Goal: Information Seeking & Learning: Learn about a topic

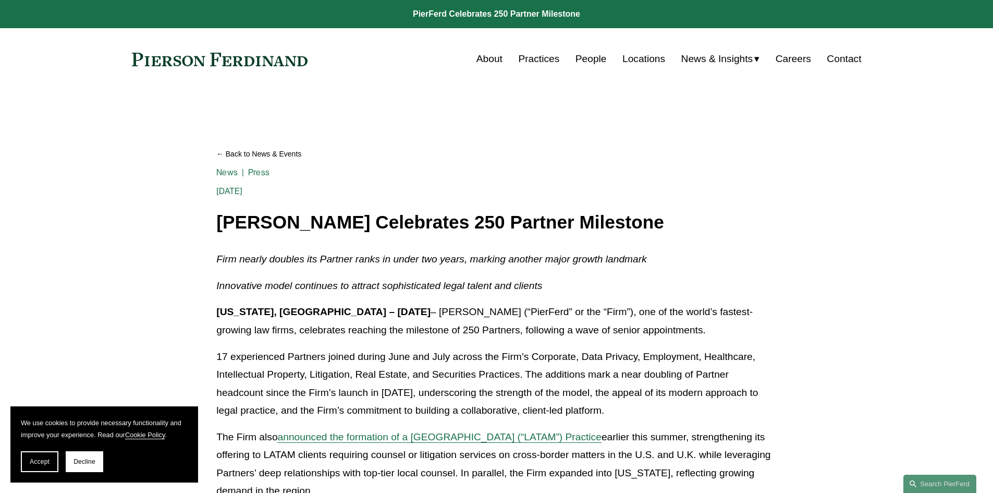
click at [489, 60] on link "About" at bounding box center [489, 59] width 26 height 20
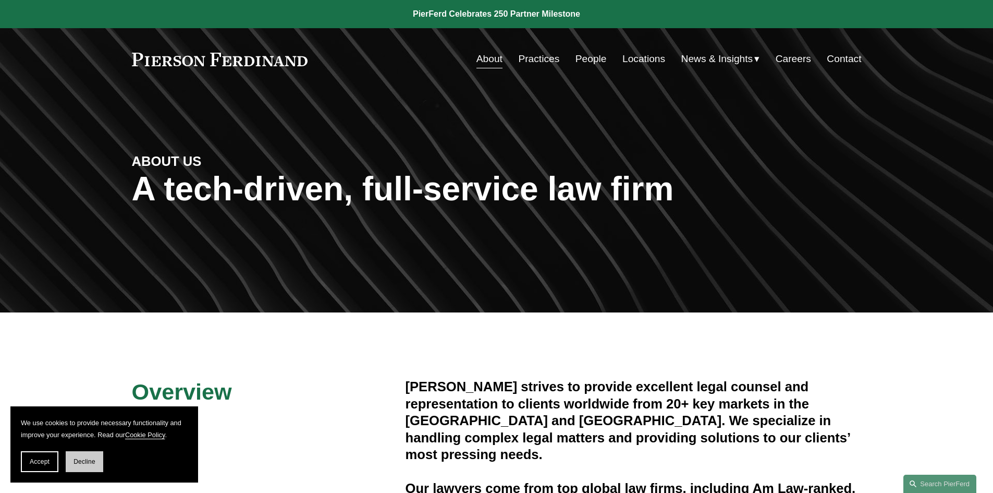
click at [91, 455] on button "Decline" at bounding box center [85, 461] width 38 height 21
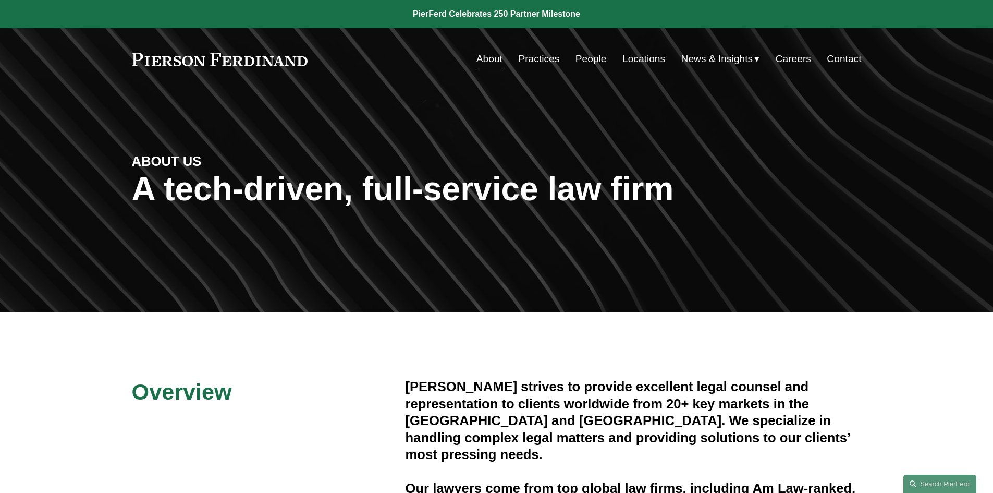
click at [554, 60] on link "Practices" at bounding box center [538, 59] width 41 height 20
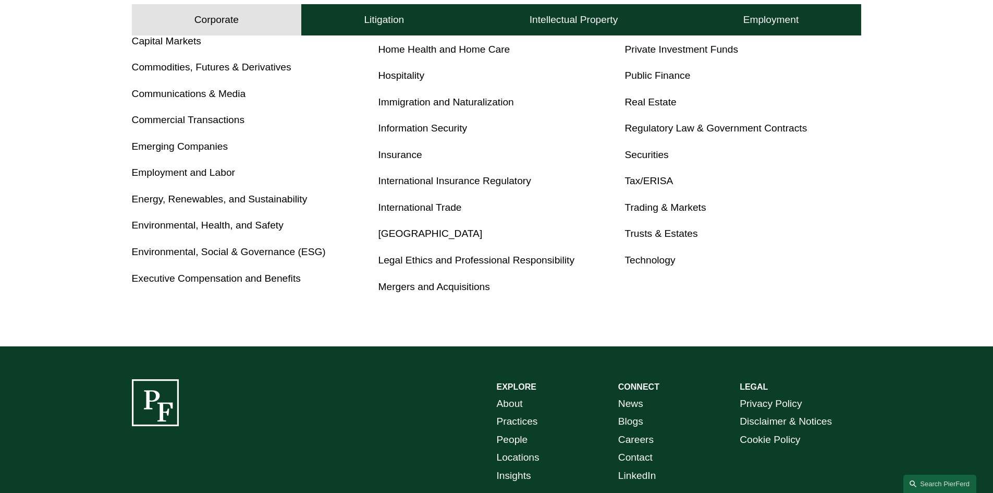
scroll to position [521, 0]
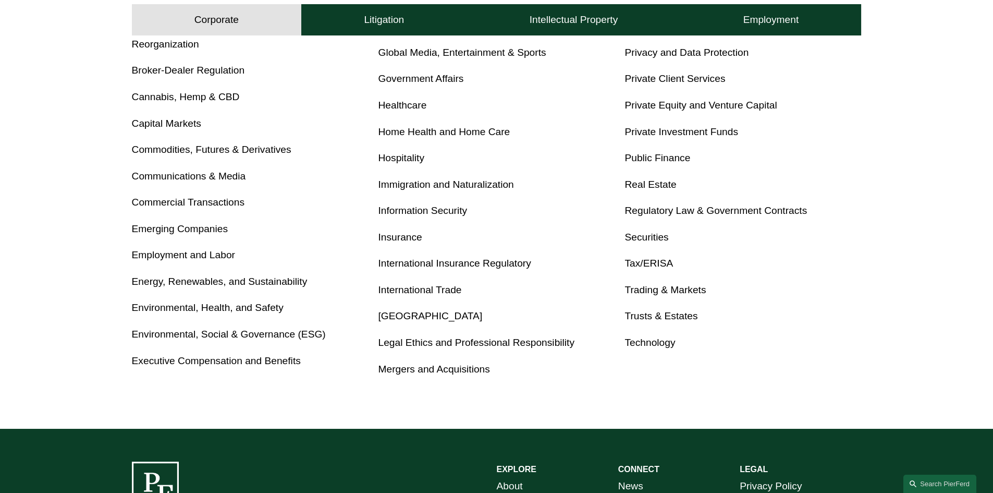
click at [403, 236] on link "Insurance" at bounding box center [400, 236] width 44 height 11
